Goal: Navigation & Orientation: Find specific page/section

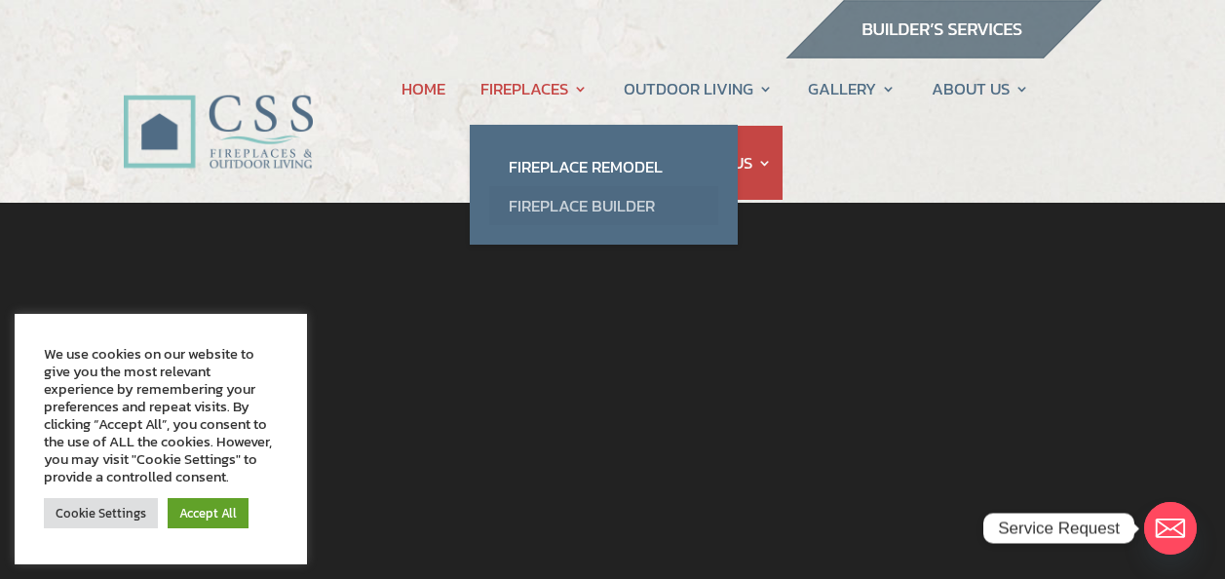
click at [568, 209] on link "Fireplace Builder" at bounding box center [603, 205] width 229 height 39
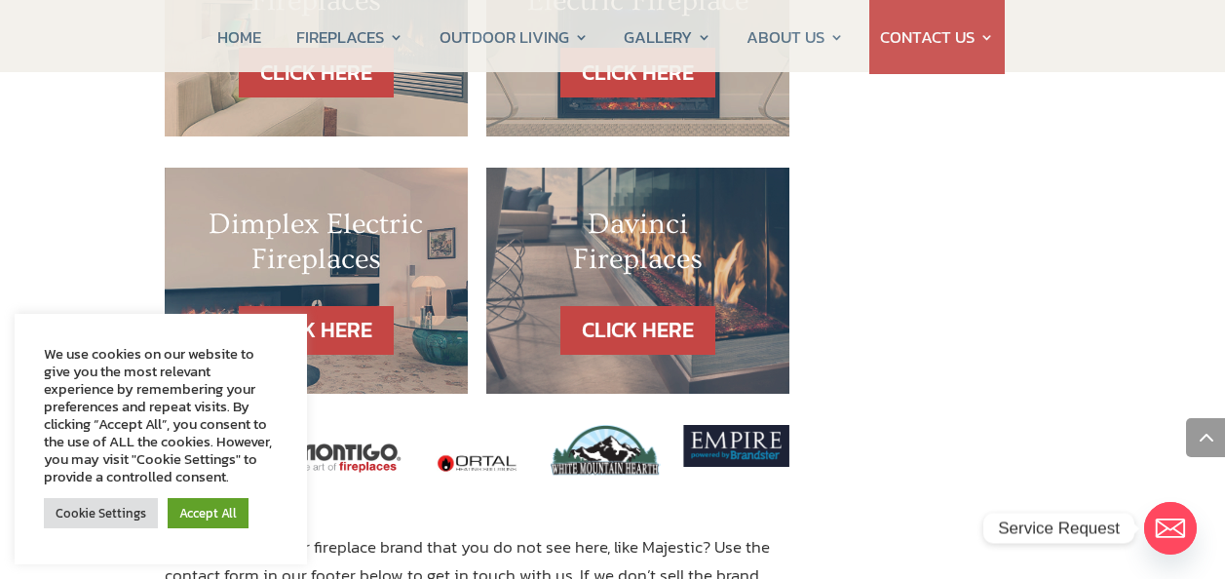
scroll to position [2211, 0]
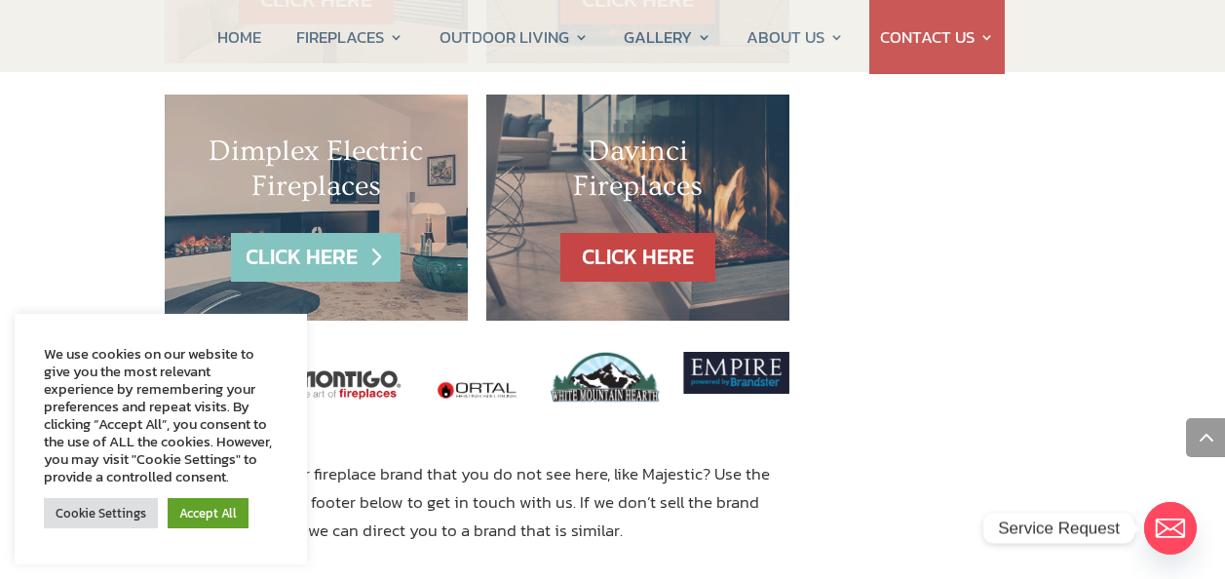
click at [331, 233] on link "CLICK HERE" at bounding box center [316, 258] width 170 height 50
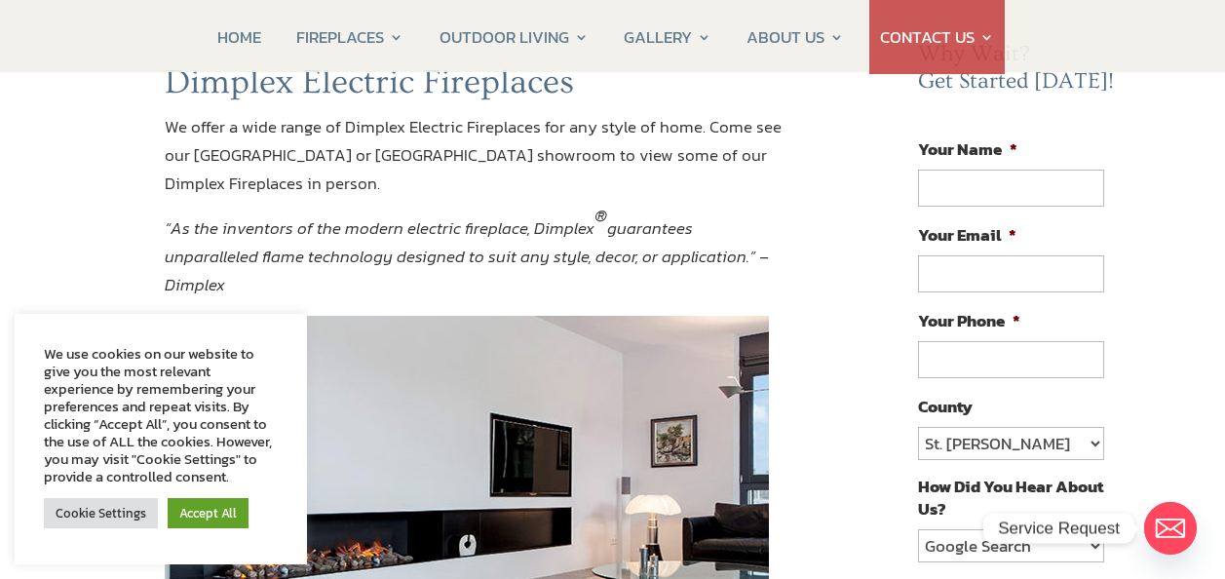
scroll to position [114, 0]
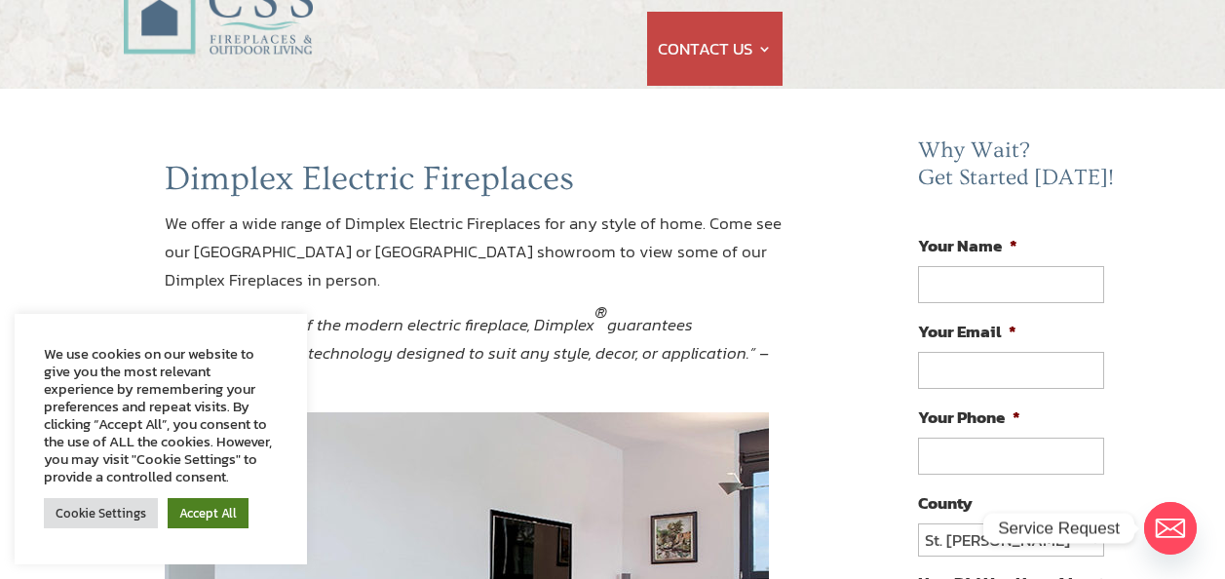
click at [209, 511] on link "Accept All" at bounding box center [208, 513] width 81 height 30
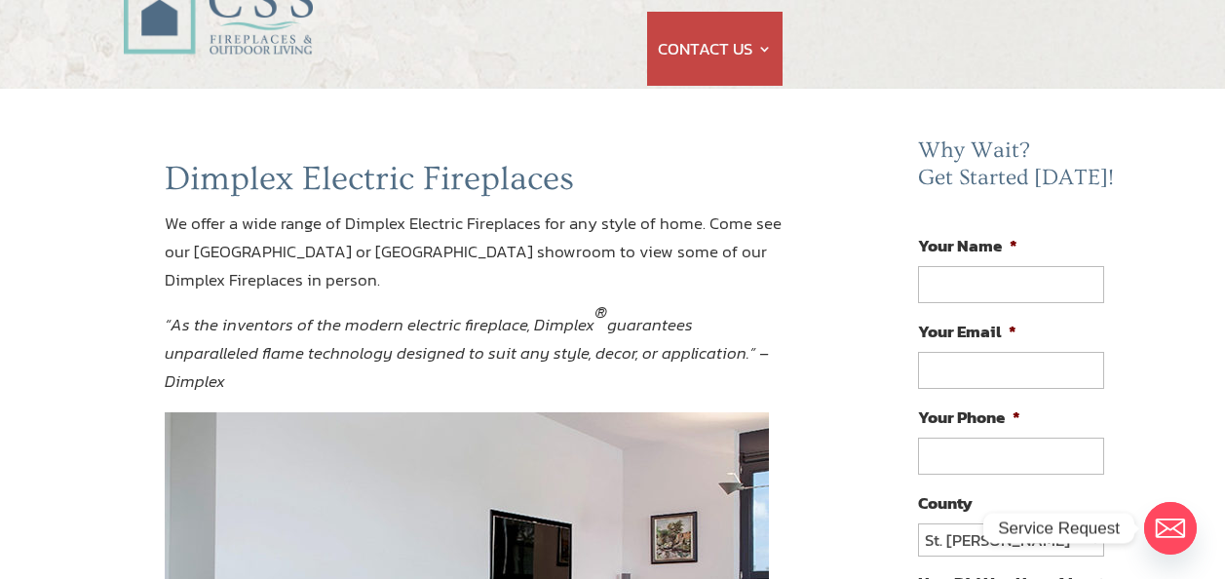
scroll to position [0, 0]
